Goal: Book appointment/travel/reservation

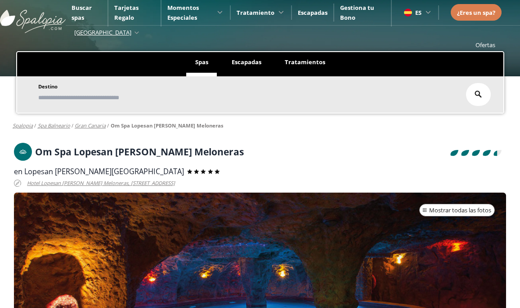
click at [476, 93] on icon at bounding box center [477, 94] width 7 height 7
click at [238, 102] on input "text" at bounding box center [248, 98] width 424 height 16
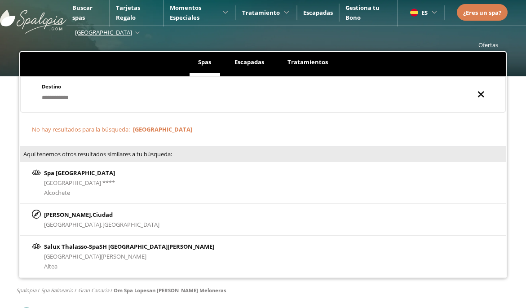
type input "**********"
click at [483, 95] on icon at bounding box center [481, 95] width 7 height 8
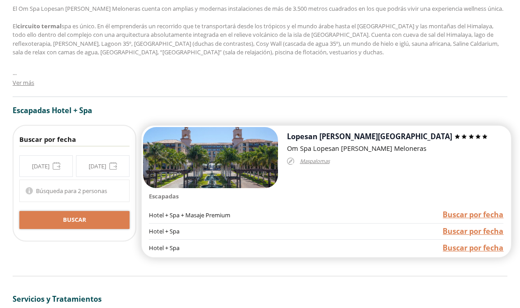
scroll to position [570, 0]
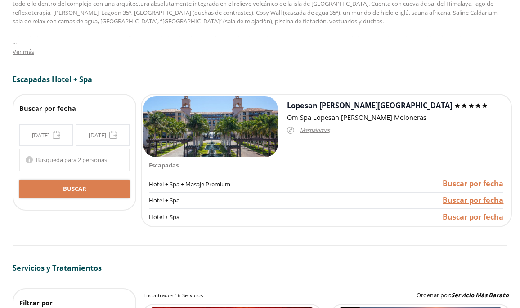
click at [54, 136] on div "**********" at bounding box center [74, 136] width 110 height 22
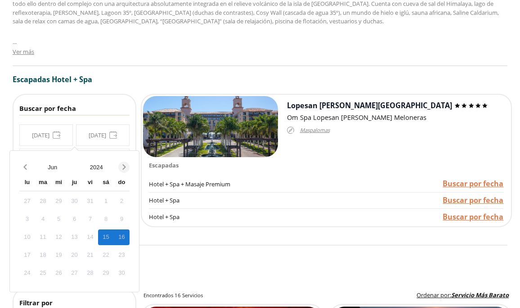
click at [120, 168] on icon "Next month" at bounding box center [124, 167] width 9 height 9
click at [94, 165] on button "2024" at bounding box center [97, 168] width 44 height 16
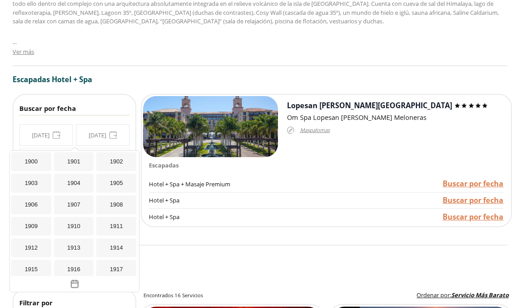
scroll to position [828, 0]
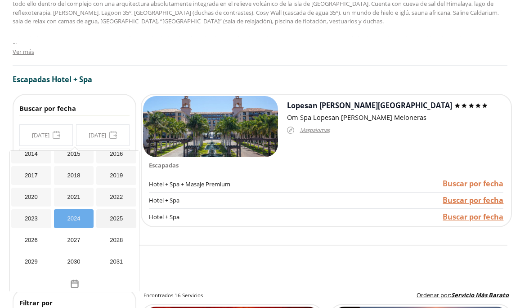
click at [109, 221] on div "2025" at bounding box center [116, 219] width 40 height 19
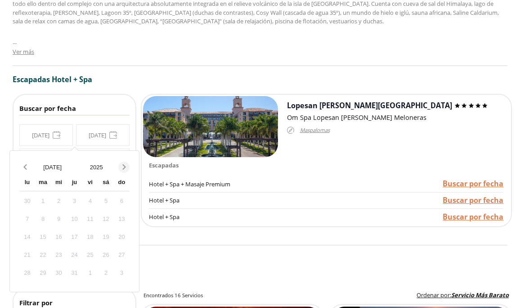
click at [124, 167] on icon "Next month" at bounding box center [123, 167] width 3 height 5
click at [28, 165] on icon "Previous month" at bounding box center [25, 167] width 9 height 9
click at [29, 258] on div "22" at bounding box center [27, 256] width 16 height 16
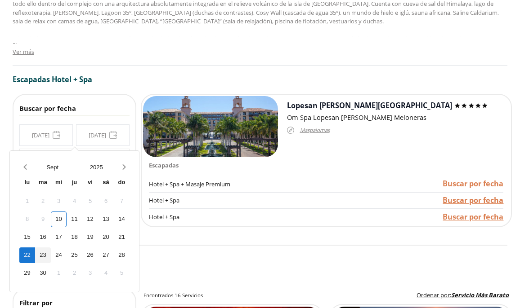
click at [46, 254] on div "23" at bounding box center [43, 256] width 16 height 16
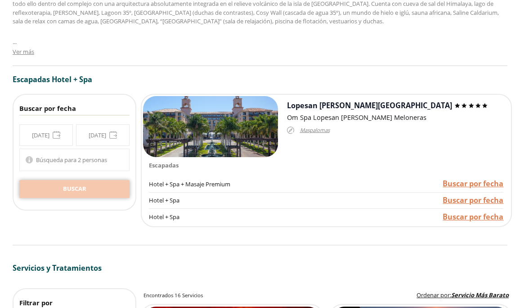
click at [93, 192] on button "Buscar" at bounding box center [74, 189] width 110 height 18
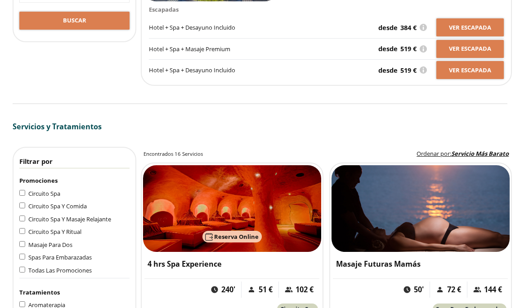
scroll to position [764, 0]
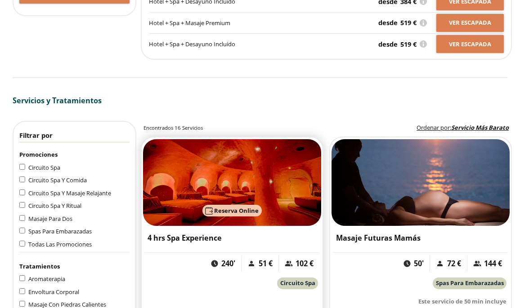
click at [248, 191] on img at bounding box center [232, 182] width 178 height 87
